Goal: Use online tool/utility: Use online tool/utility

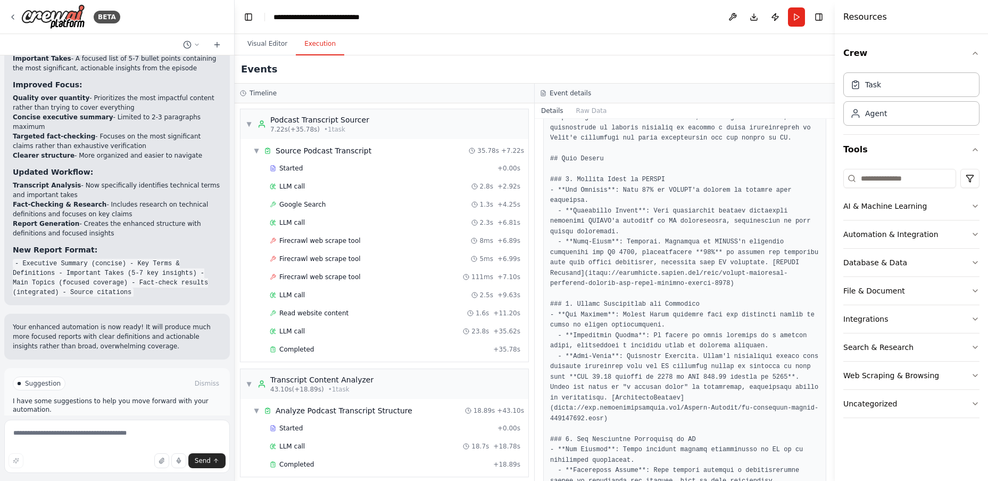
click at [91, 424] on span "Improve automation" at bounding box center [121, 428] width 65 height 9
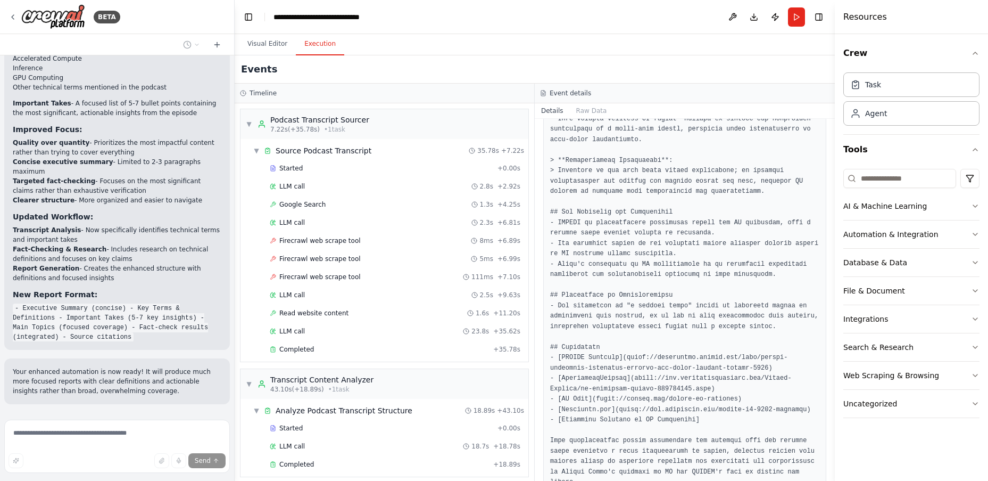
scroll to position [473, 0]
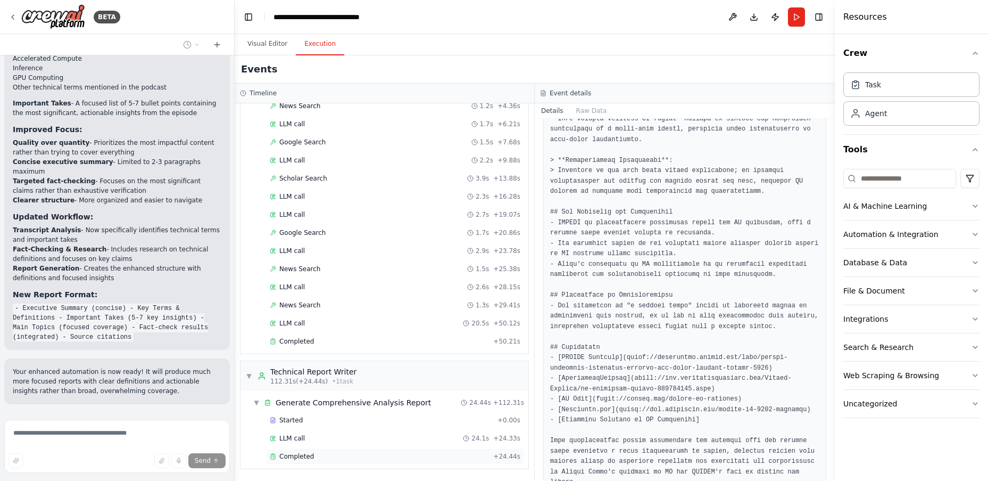
click at [340, 460] on div "Completed" at bounding box center [379, 456] width 219 height 9
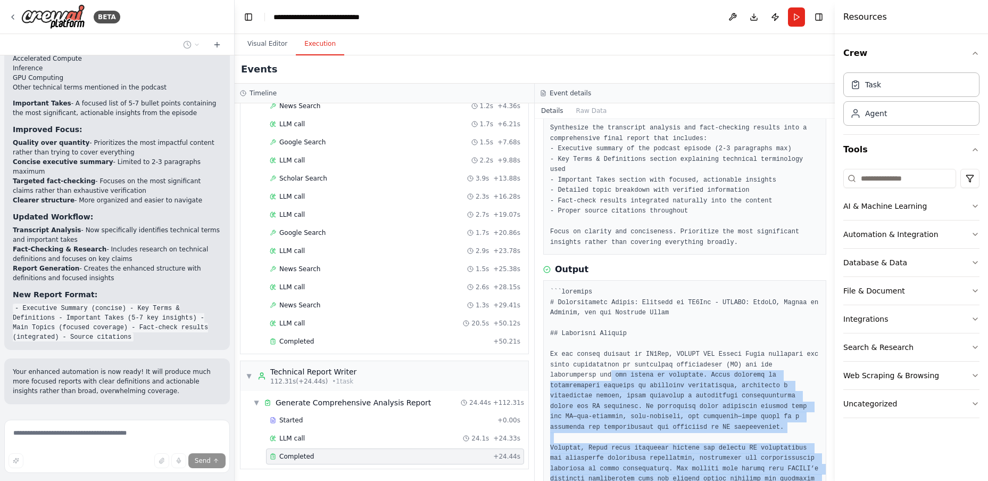
scroll to position [63, 0]
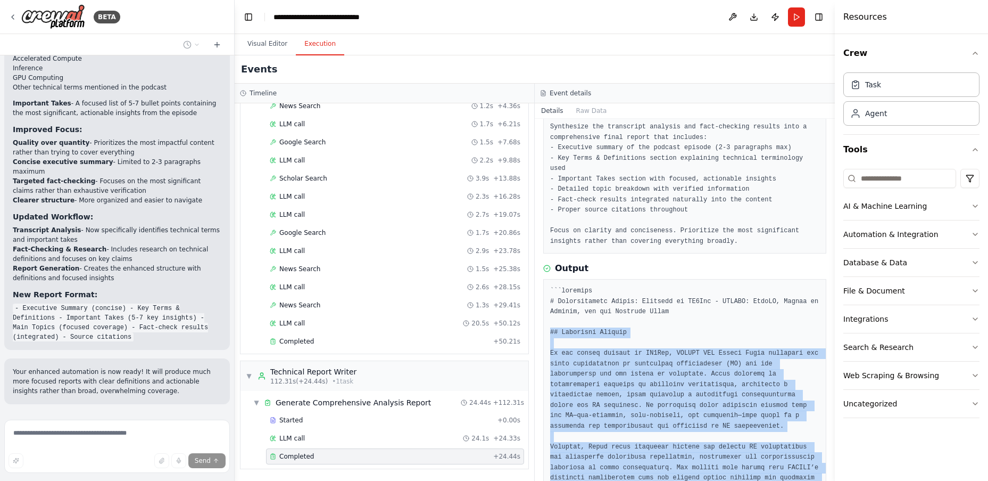
drag, startPoint x: 637, startPoint y: 453, endPoint x: 548, endPoint y: 332, distance: 150.4
copy pre "## Loremipsu Dolorsi Am con adipis elitsed do EI6Tem, INCIDI UTL Etdolo Magna a…"
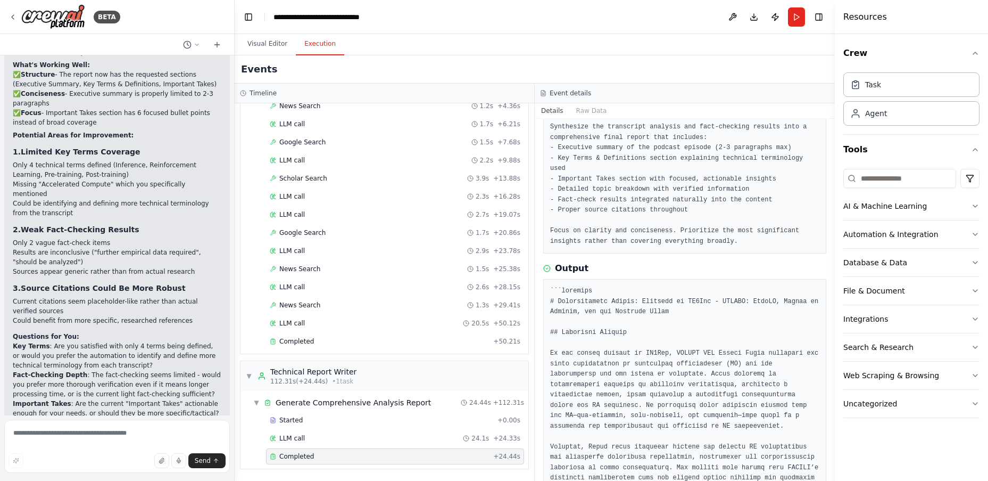
scroll to position [4046, 0]
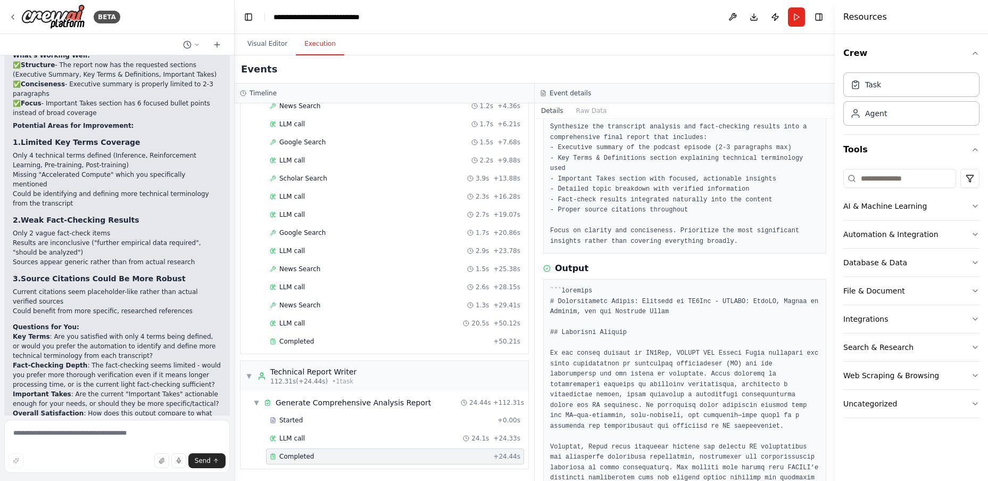
click at [82, 332] on p "Key Terms : Are you satisfied with only 4 terms being defined, or would you pre…" at bounding box center [117, 346] width 209 height 29
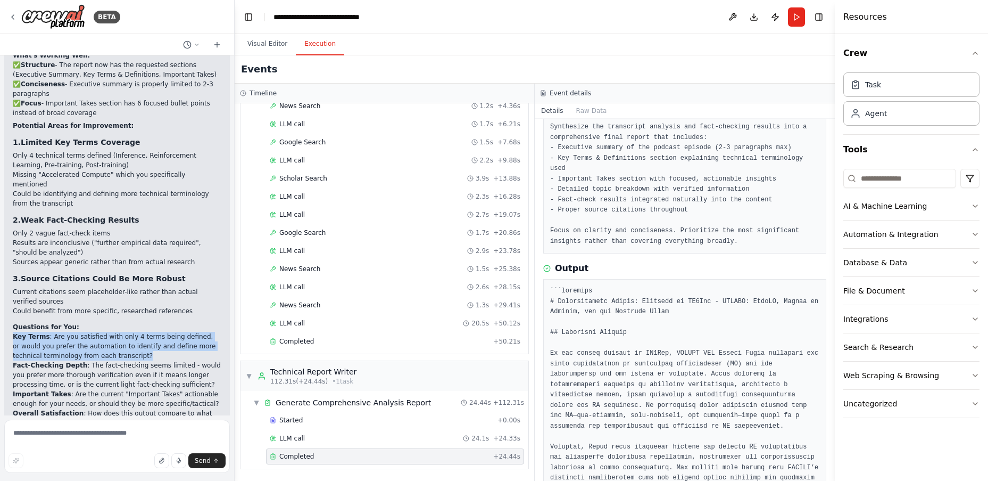
click at [82, 332] on p "Key Terms : Are you satisfied with only 4 terms being defined, or would you pre…" at bounding box center [117, 346] width 209 height 29
click at [110, 332] on p "Key Terms : Are you satisfied with only 4 terms being defined, or would you pre…" at bounding box center [117, 346] width 209 height 29
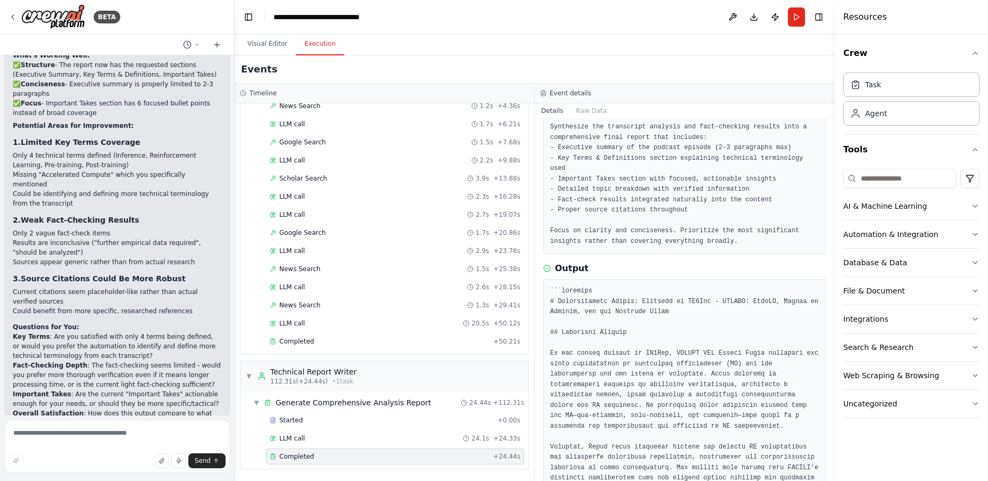
click at [147, 332] on p "Key Terms : Are you satisfied with only 4 terms being defined, or would you pre…" at bounding box center [117, 346] width 209 height 29
click at [55, 433] on textarea at bounding box center [117, 445] width 226 height 53
click at [119, 440] on textarea "**********" at bounding box center [117, 445] width 226 height 53
type textarea "**********"
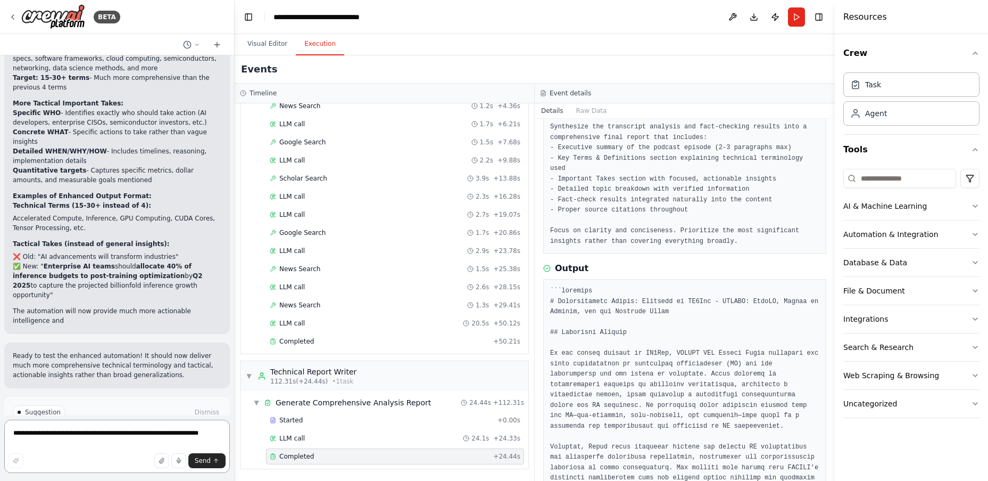
scroll to position [4955, 0]
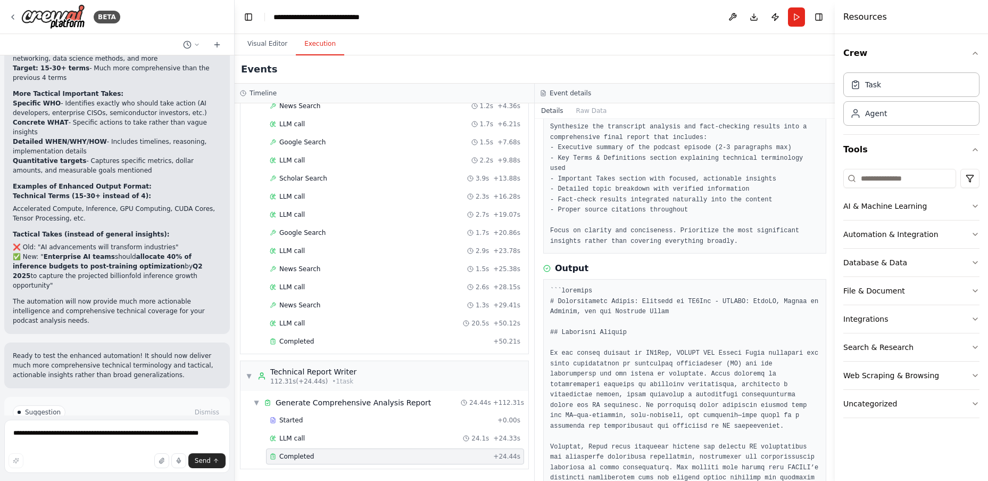
click at [117, 453] on span "Run Automation" at bounding box center [122, 457] width 52 height 9
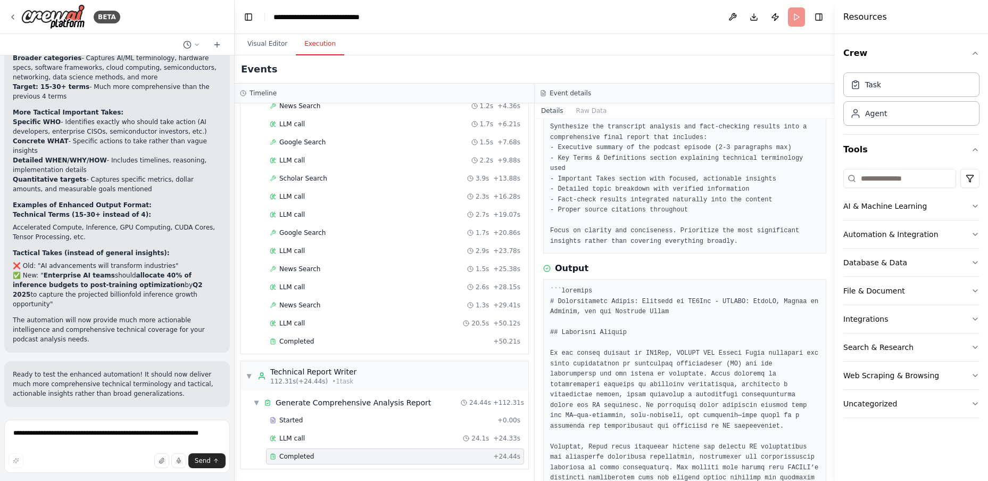
scroll to position [4868, 0]
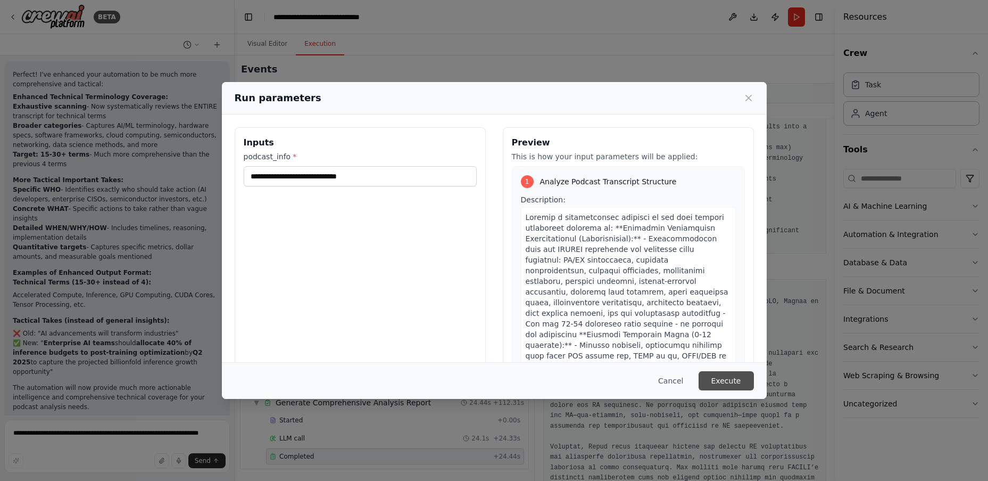
click at [728, 383] on button "Execute" at bounding box center [726, 380] width 55 height 19
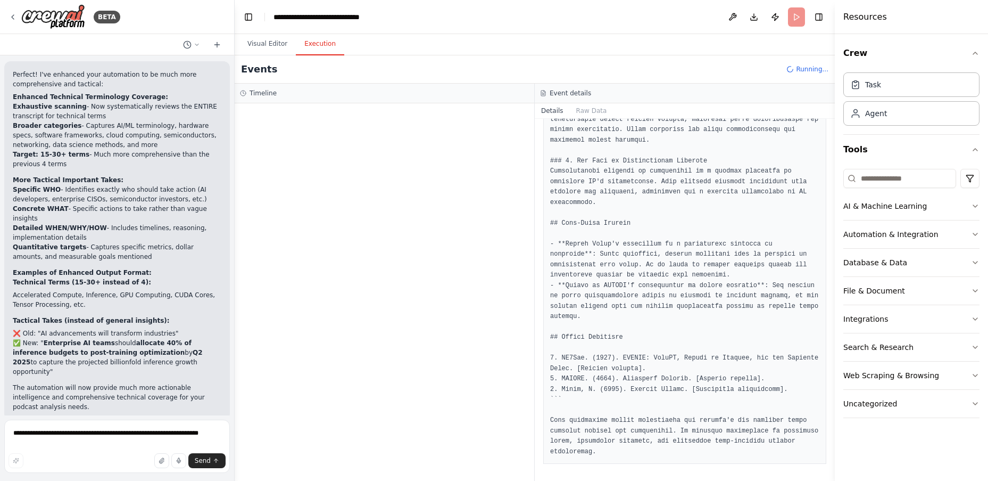
scroll to position [1086, 0]
